Goal: Task Accomplishment & Management: Manage account settings

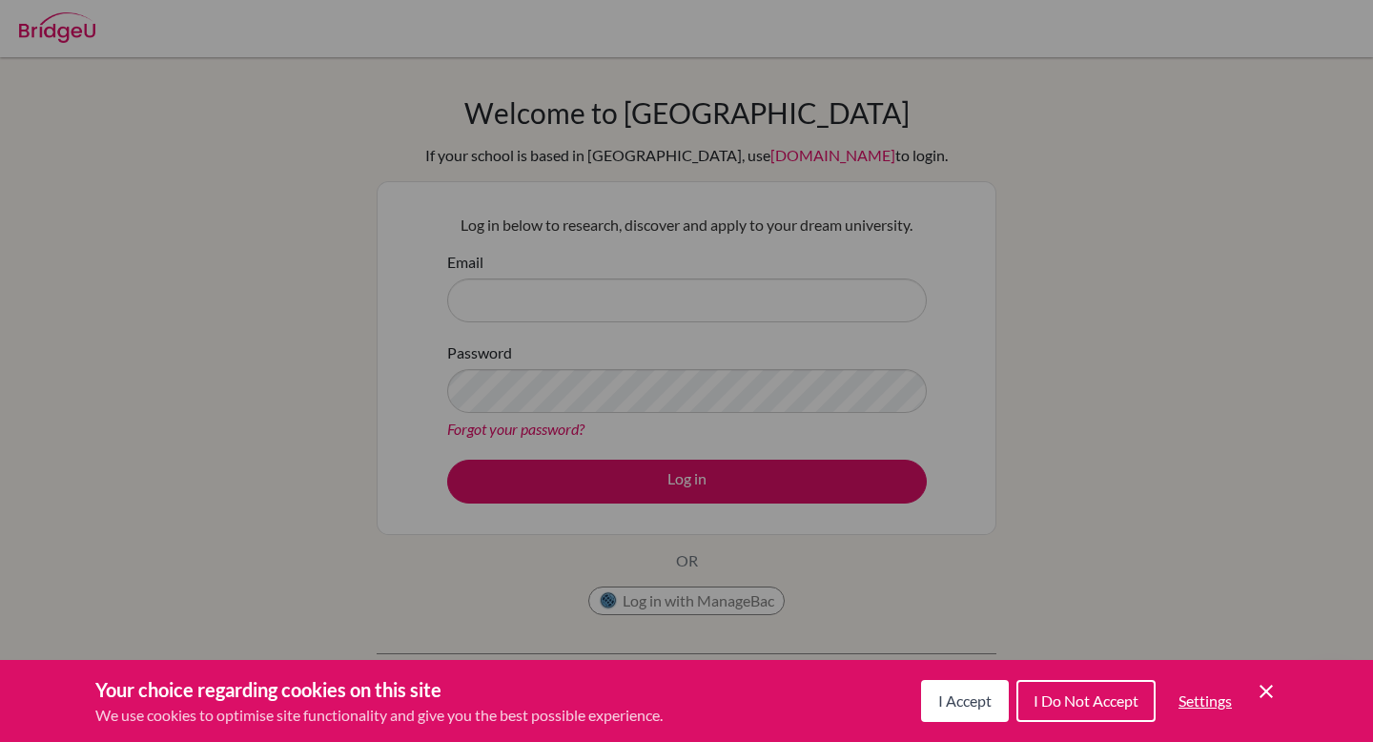
click at [1246, 684] on button "Settings" at bounding box center [1206, 701] width 84 height 38
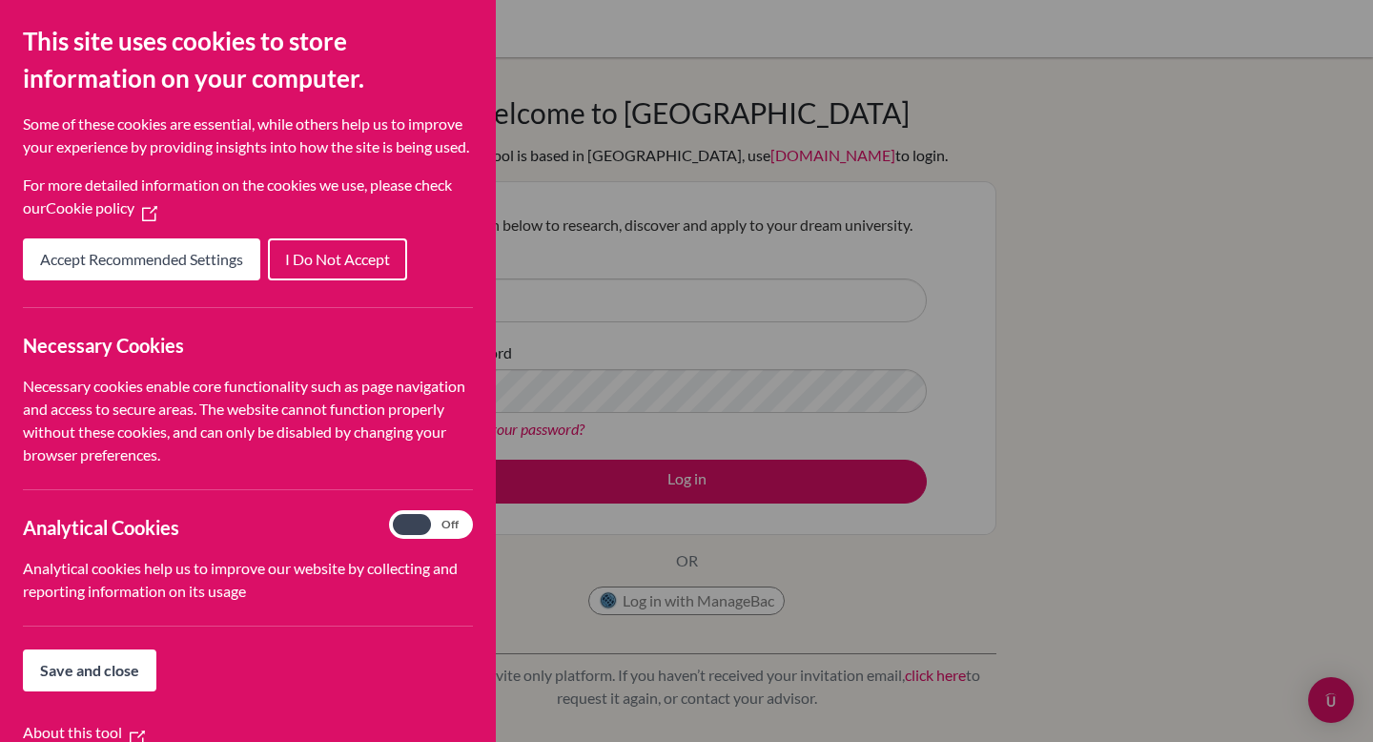
click at [949, 371] on div "Cookie Preferences" at bounding box center [686, 371] width 1373 height 742
click at [335, 268] on span "I Do Not Accept" at bounding box center [337, 259] width 105 height 18
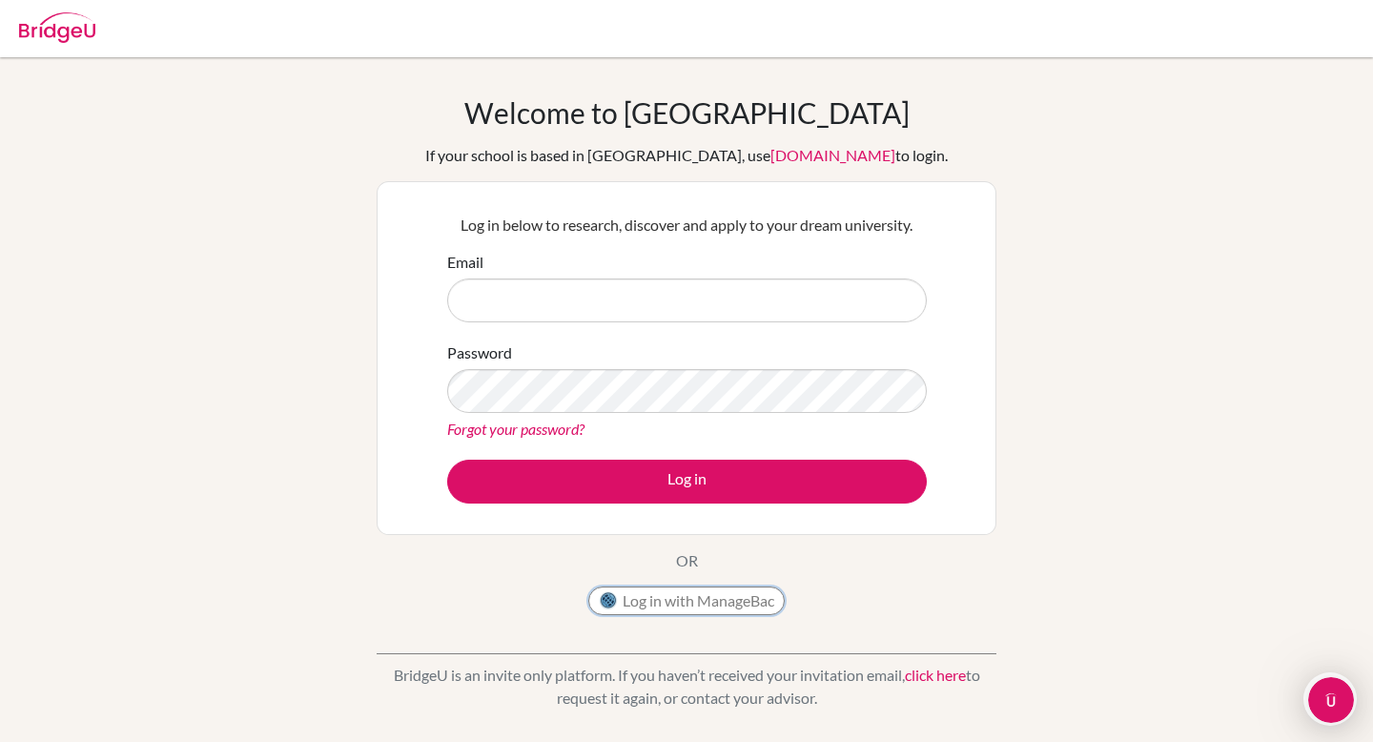
click at [670, 596] on button "Log in with ManageBac" at bounding box center [686, 601] width 196 height 29
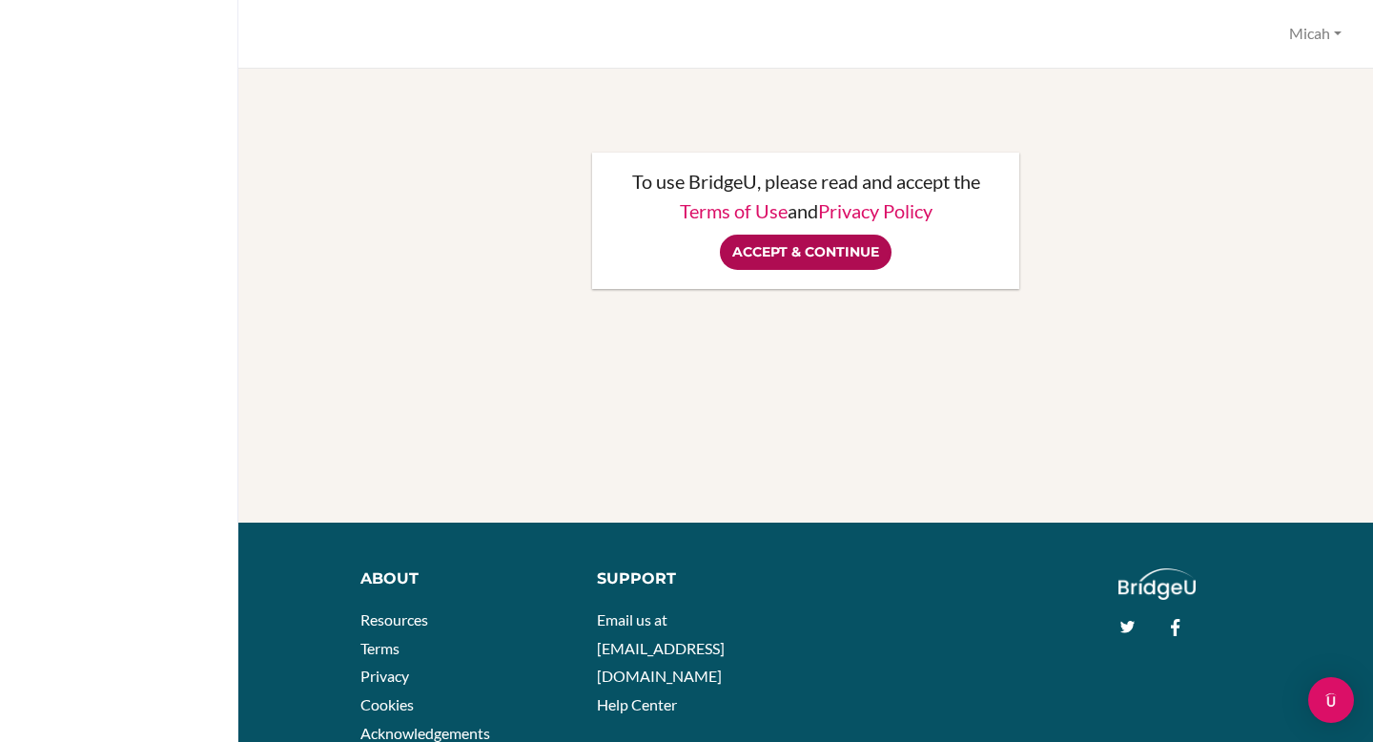
click at [776, 251] on input "Accept & Continue" at bounding box center [806, 252] width 172 height 35
